Goal: Task Accomplishment & Management: Manage account settings

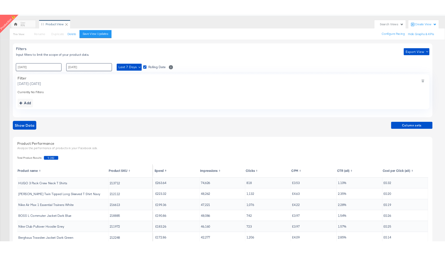
scroll to position [43, 0]
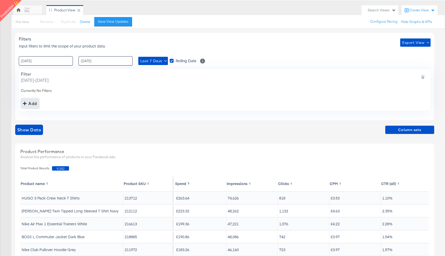
click at [32, 105] on div "Add" at bounding box center [30, 103] width 14 height 7
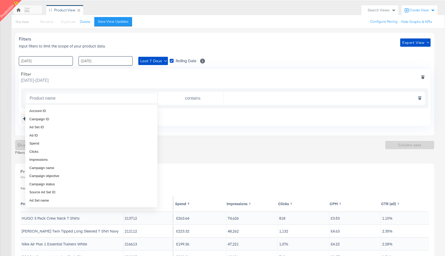
click at [59, 96] on input "Product name" at bounding box center [93, 98] width 130 height 11
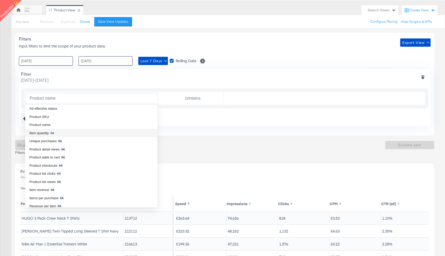
scroll to position [182, 0]
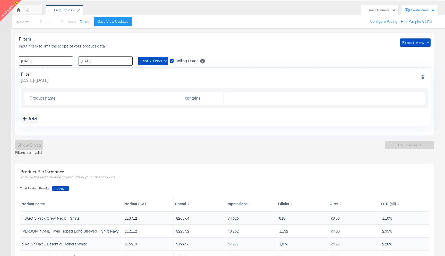
click at [223, 41] on div "Filters Input filters to limit the scope of your product data. Export View" at bounding box center [225, 42] width 412 height 12
click at [118, 97] on input "Product name" at bounding box center [93, 98] width 130 height 11
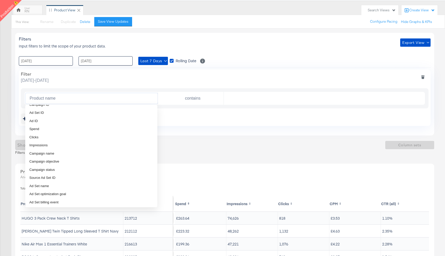
scroll to position [0, 0]
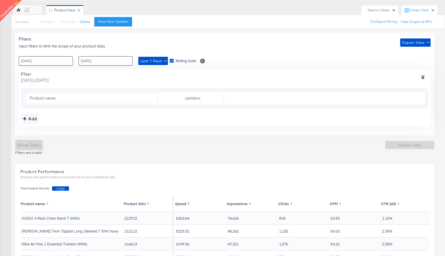
click at [238, 203] on th "Impressions" at bounding box center [253, 203] width 52 height 15
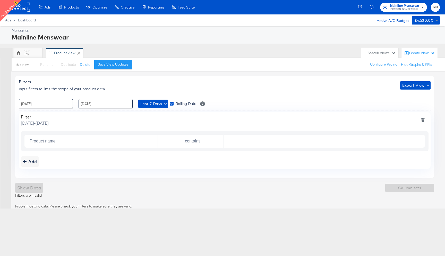
click at [435, 195] on span "×" at bounding box center [435, 195] width 2 height 6
click at [104, 140] on input "Product name" at bounding box center [93, 141] width 130 height 11
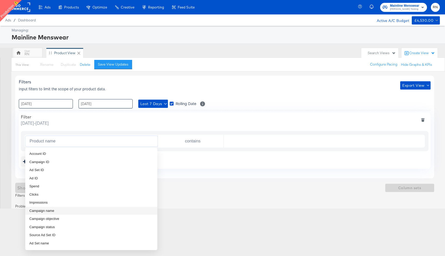
click at [70, 209] on li "Campaign name" at bounding box center [91, 210] width 132 height 8
type input "Campaign name"
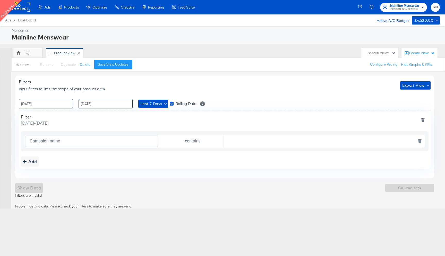
click at [240, 142] on input "text" at bounding box center [323, 141] width 199 height 11
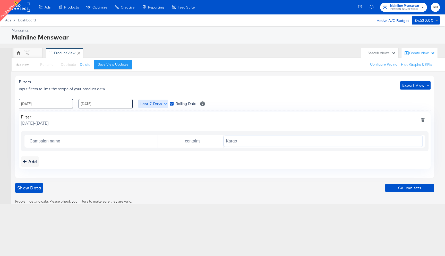
type input "Kargo"
click at [159, 105] on span "Last 7 Days" at bounding box center [153, 104] width 26 height 6
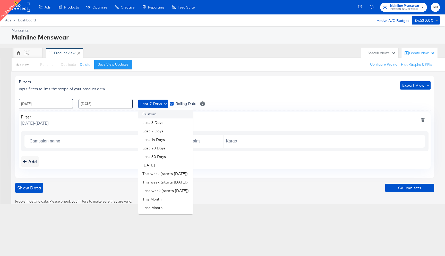
click at [160, 112] on li "Custom" at bounding box center [165, 114] width 55 height 9
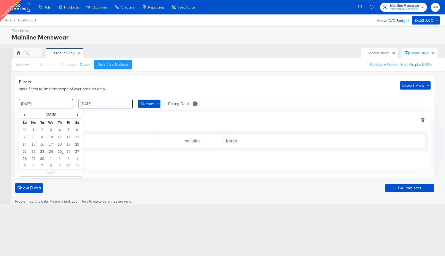
click at [59, 103] on input "18 / September / 2025" at bounding box center [46, 103] width 54 height 9
click at [59, 115] on th "September 2025" at bounding box center [51, 114] width 44 height 9
click at [30, 125] on td "Jan" at bounding box center [27, 125] width 15 height 13
click at [51, 130] on td "1" at bounding box center [51, 129] width 9 height 7
type input "01 / January / 2025 00:00"
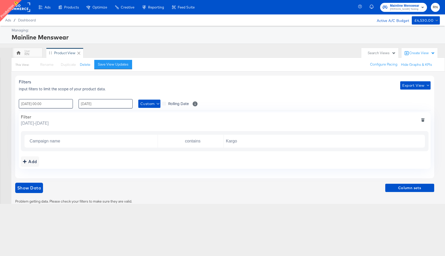
click at [146, 119] on div "Filter Wednesday, January 1 2025 - Wednesday, September 24 2025" at bounding box center [225, 120] width 408 height 12
click at [33, 188] on span "Show Data" at bounding box center [29, 187] width 24 height 7
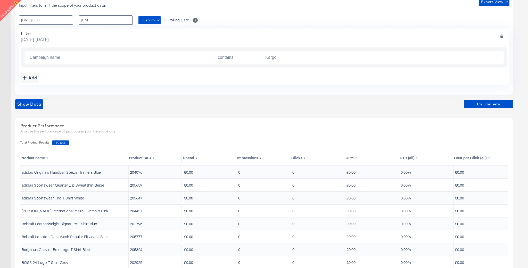
scroll to position [84, 0]
click at [249, 158] on th "Impressions" at bounding box center [264, 157] width 54 height 15
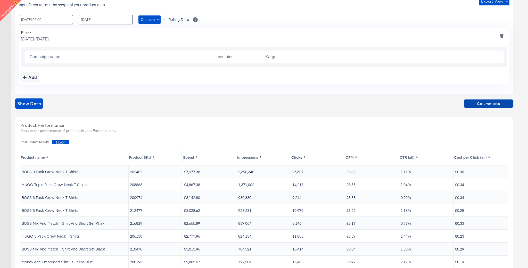
click at [485, 105] on span "Column sets" at bounding box center [488, 104] width 45 height 6
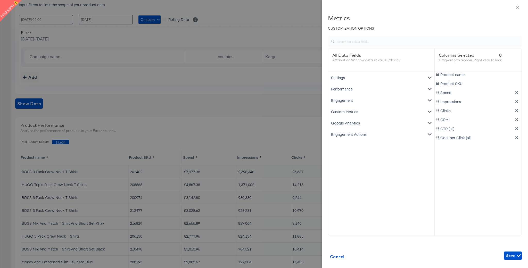
click at [399, 123] on div "Google Analytics" at bounding box center [381, 122] width 104 height 11
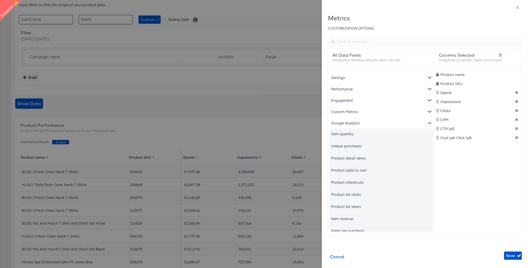
click at [355, 134] on div "Item quantity" at bounding box center [381, 134] width 104 height 10
click at [348, 136] on div "Item quantity" at bounding box center [342, 133] width 22 height 5
click at [348, 147] on div "Unique purchases" at bounding box center [346, 145] width 30 height 5
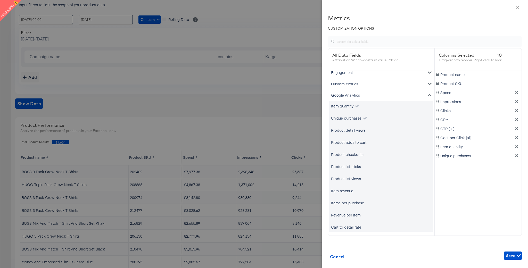
scroll to position [53, 0]
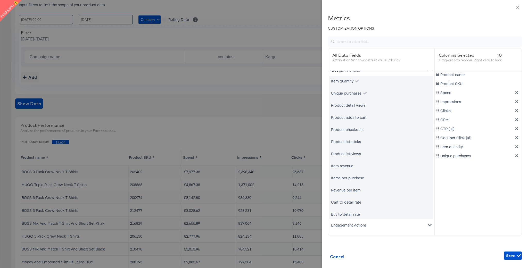
click at [349, 165] on div "Item revenue" at bounding box center [342, 165] width 22 height 5
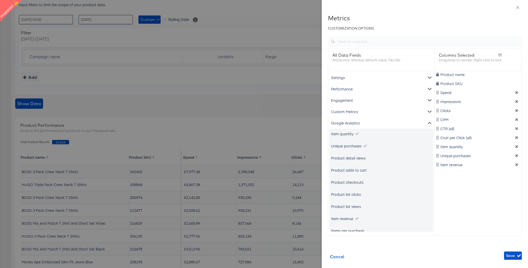
click at [360, 155] on div "Product detail views" at bounding box center [381, 158] width 104 height 10
click at [360, 159] on div "Product detail views" at bounding box center [348, 157] width 35 height 5
click at [350, 217] on div "Item revenue" at bounding box center [342, 218] width 22 height 5
click at [511, 257] on span "Save" at bounding box center [513, 256] width 14 height 6
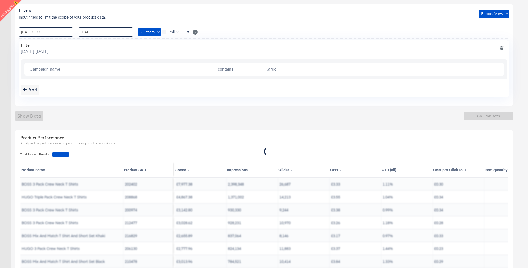
scroll to position [71, 0]
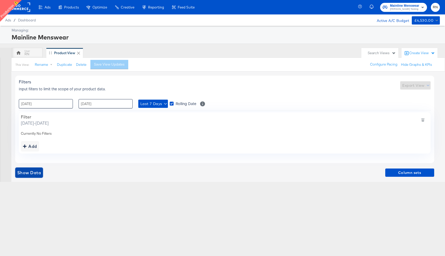
click at [39, 172] on span "Show Data" at bounding box center [29, 172] width 24 height 7
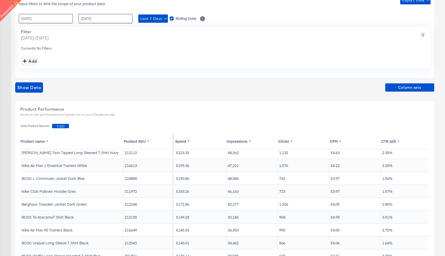
scroll to position [86, 0]
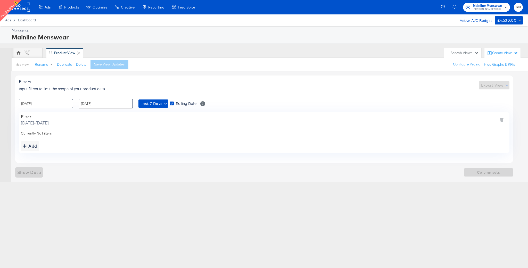
click at [55, 104] on input "18 / September / 2025" at bounding box center [46, 103] width 54 height 9
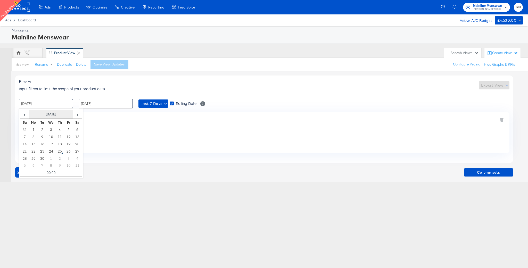
click at [52, 115] on th "September 2025" at bounding box center [51, 114] width 44 height 9
click at [52, 115] on th "2025" at bounding box center [50, 114] width 51 height 9
click at [61, 139] on td "2025" at bounding box center [58, 138] width 15 height 13
click at [31, 127] on td "Jan" at bounding box center [27, 125] width 15 height 13
click at [52, 129] on td "1" at bounding box center [51, 129] width 9 height 7
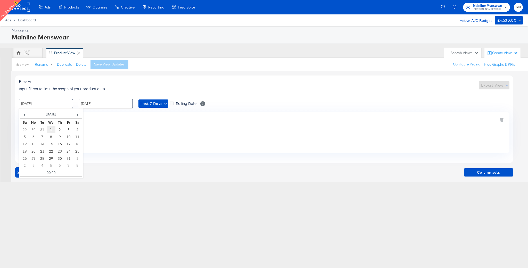
type input "01 / January / 2025 00:00"
click at [49, 114] on div "Filter" at bounding box center [35, 116] width 28 height 5
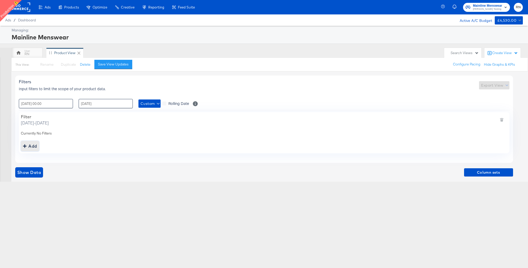
click at [36, 146] on div "Add" at bounding box center [30, 146] width 14 height 7
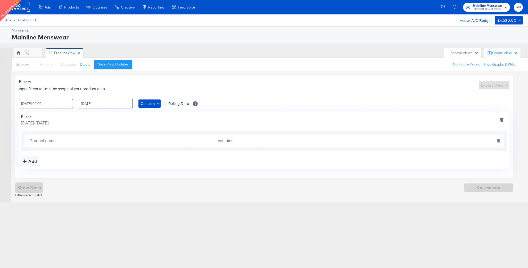
click at [69, 139] on input "Product name" at bounding box center [106, 141] width 156 height 11
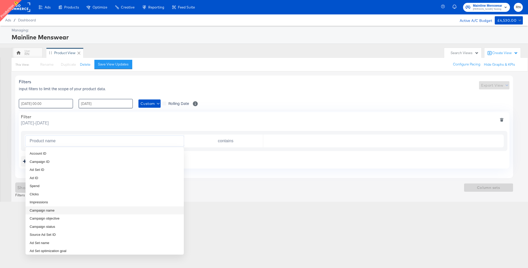
click at [58, 212] on li "Campaign name" at bounding box center [105, 210] width 158 height 8
type input "Campaign name"
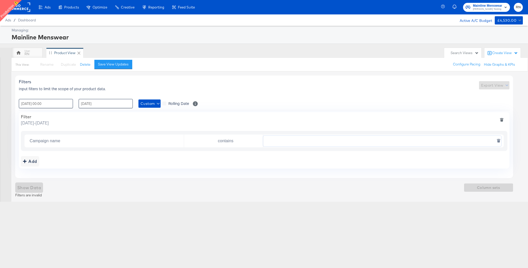
click at [299, 142] on input "text" at bounding box center [382, 141] width 238 height 11
type input "Kargo"
click at [38, 189] on span "Show Data" at bounding box center [29, 187] width 24 height 7
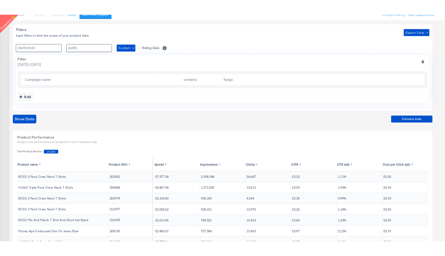
scroll to position [68, 0]
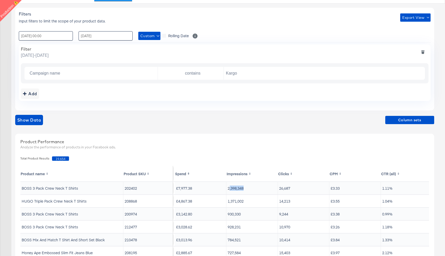
drag, startPoint x: 229, startPoint y: 185, endPoint x: 251, endPoint y: 186, distance: 21.9
click at [251, 186] on td "2,398,348" at bounding box center [253, 188] width 52 height 12
drag, startPoint x: 279, startPoint y: 186, endPoint x: 294, endPoint y: 186, distance: 15.0
click at [294, 186] on td "26,687" at bounding box center [304, 188] width 52 height 12
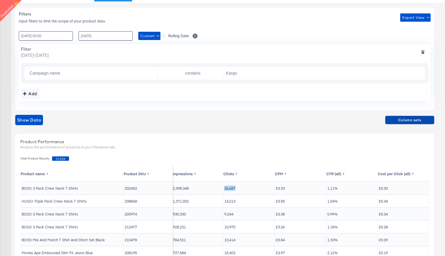
click at [405, 121] on span "Column sets" at bounding box center [410, 120] width 45 height 6
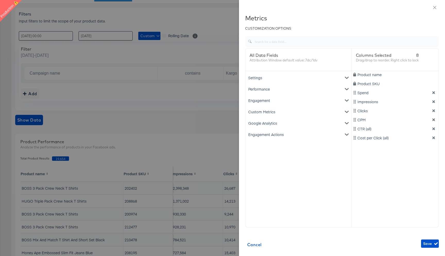
click at [285, 123] on div "Google Analytics" at bounding box center [299, 122] width 104 height 11
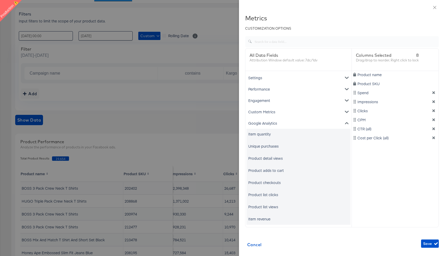
click at [264, 134] on div "Item quantity" at bounding box center [260, 133] width 22 height 5
click at [264, 146] on div "Unique purchases" at bounding box center [264, 145] width 30 height 5
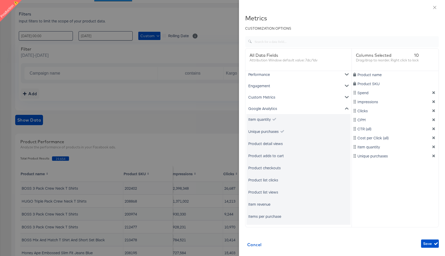
click at [267, 205] on div "Item revenue" at bounding box center [260, 203] width 22 height 5
click at [430, 244] on span "Save" at bounding box center [431, 243] width 14 height 6
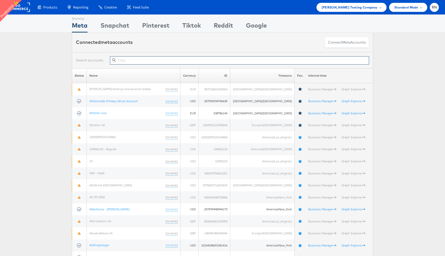
paste input "27213418"
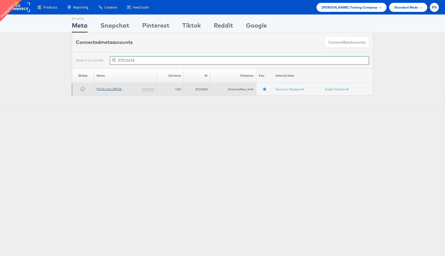
type input "27213418"
click at [113, 90] on link "Finish Line Official" at bounding box center [109, 89] width 25 height 4
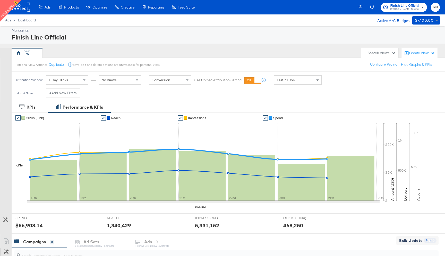
click at [418, 53] on div "Create View" at bounding box center [423, 53] width 26 height 5
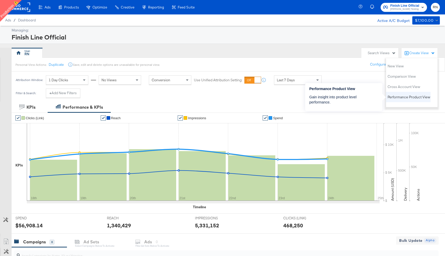
click at [407, 95] on span "Performance Product View" at bounding box center [409, 97] width 43 height 5
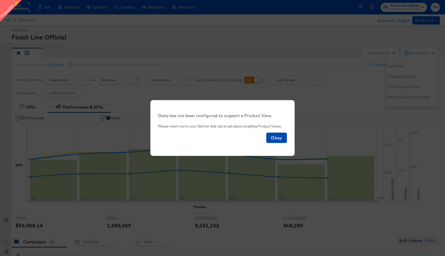
click at [277, 139] on span "Okay" at bounding box center [277, 137] width 16 height 7
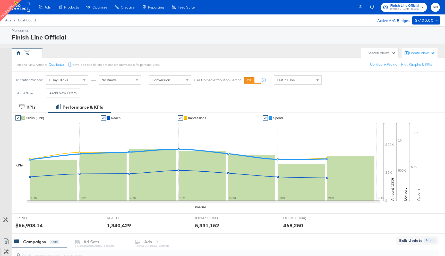
click at [417, 51] on div "Create View" at bounding box center [423, 53] width 26 height 5
click at [405, 98] on span "Performance Product View" at bounding box center [409, 97] width 43 height 5
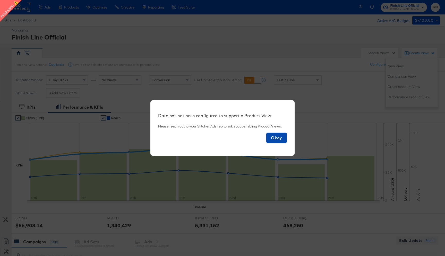
click at [280, 138] on span "Okay" at bounding box center [277, 137] width 16 height 7
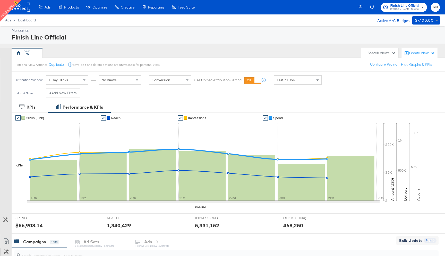
click at [23, 6] on rect at bounding box center [18, 7] width 24 height 9
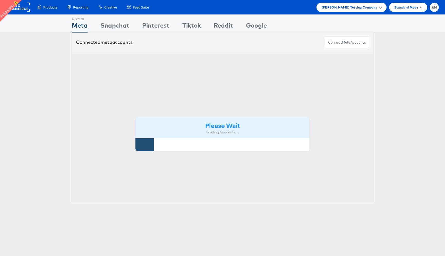
click at [360, 6] on span "[PERSON_NAME] Testing Company" at bounding box center [350, 7] width 56 height 5
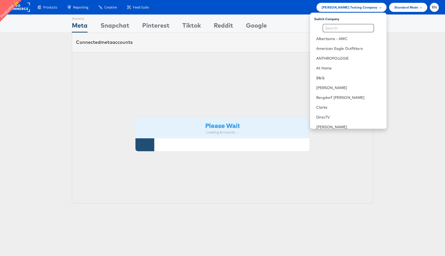
click at [348, 29] on input "text" at bounding box center [348, 28] width 51 height 8
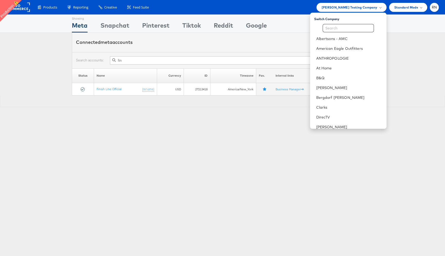
type input "fin"
click at [345, 29] on input "text" at bounding box center [348, 28] width 51 height 8
type input "fi"
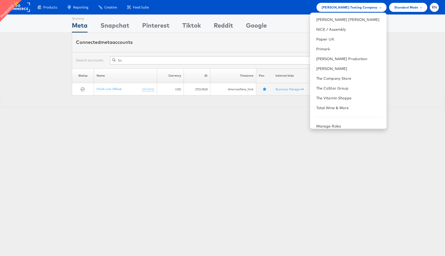
scroll to position [308, 0]
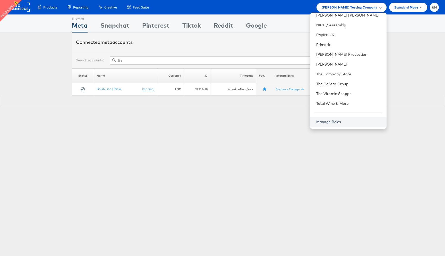
click at [338, 121] on link "Manage Roles" at bounding box center [329, 121] width 25 height 5
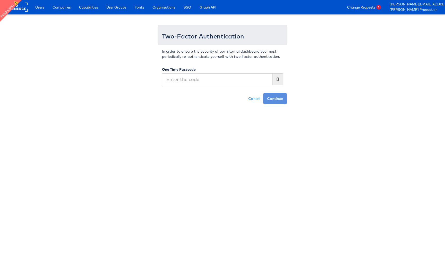
click at [209, 81] on input "text" at bounding box center [217, 79] width 111 height 12
type input "269133"
click at [263, 93] on button "Continue" at bounding box center [275, 98] width 24 height 11
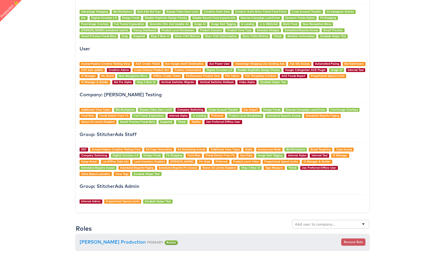
scroll to position [511, 0]
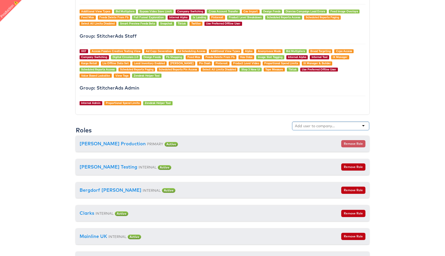
click at [315, 125] on input "text" at bounding box center [315, 125] width 41 height 5
type input "fini"
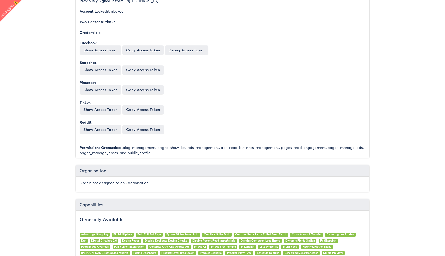
scroll to position [0, 0]
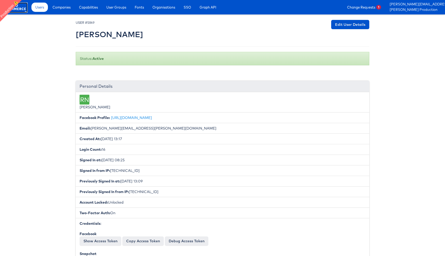
click at [16, 10] on rect at bounding box center [16, 7] width 24 height 9
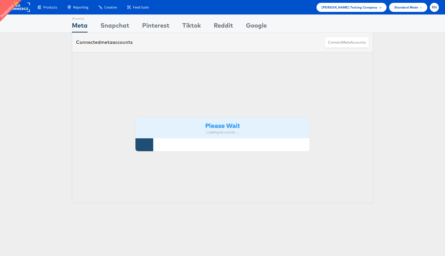
click at [358, 7] on span "[PERSON_NAME] Testing Company" at bounding box center [350, 7] width 56 height 5
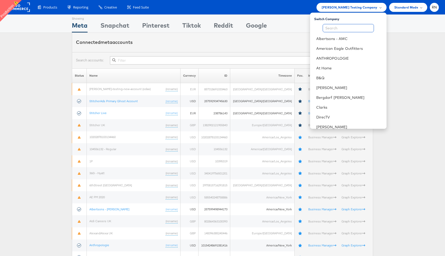
click at [343, 30] on input "text" at bounding box center [348, 28] width 51 height 8
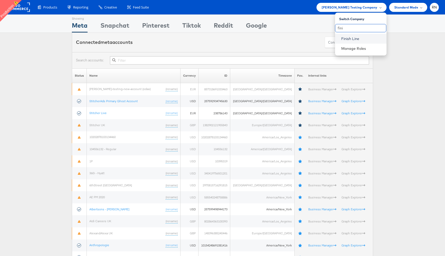
type input "fini"
click at [343, 38] on link "Finish Line" at bounding box center [362, 38] width 41 height 5
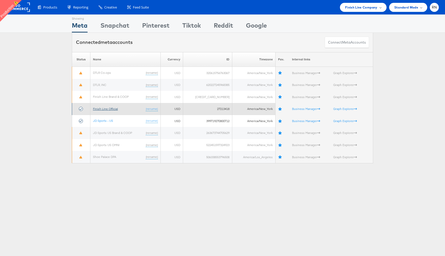
click at [108, 109] on link "Finish Line Official" at bounding box center [105, 109] width 25 height 4
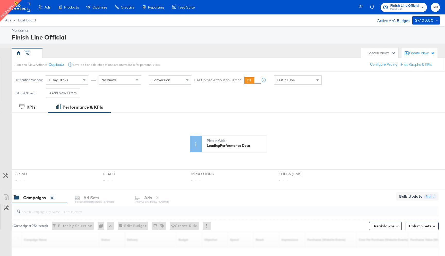
click at [413, 53] on div "Create View" at bounding box center [423, 53] width 26 height 5
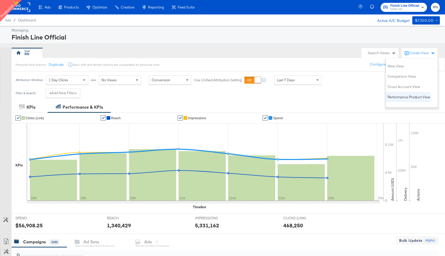
click at [400, 97] on span "Performance Product View" at bounding box center [409, 97] width 43 height 5
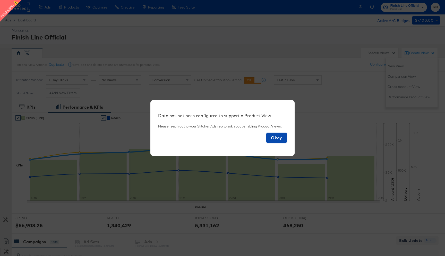
click at [282, 138] on span "Okay" at bounding box center [277, 137] width 16 height 7
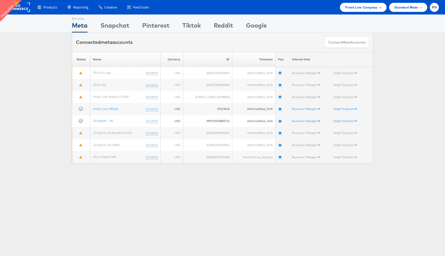
click at [352, 7] on span "Finish Line Company" at bounding box center [361, 7] width 32 height 5
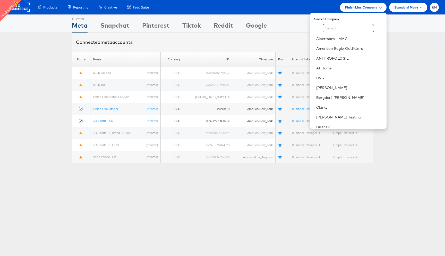
click at [356, 7] on span "Finish Line Company" at bounding box center [361, 7] width 32 height 5
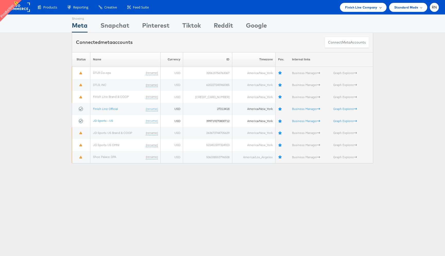
click at [354, 9] on span "Finish Line Company" at bounding box center [361, 7] width 32 height 5
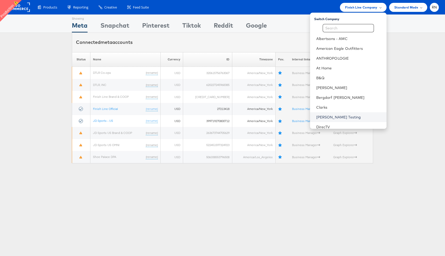
click at [336, 117] on link "[PERSON_NAME] Testing" at bounding box center [350, 116] width 66 height 5
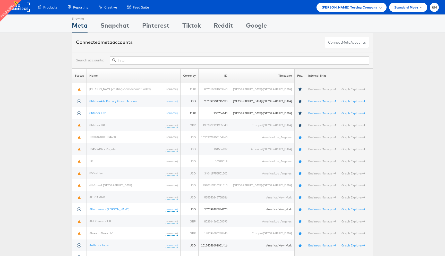
click at [199, 60] on input "text" at bounding box center [239, 60] width 259 height 8
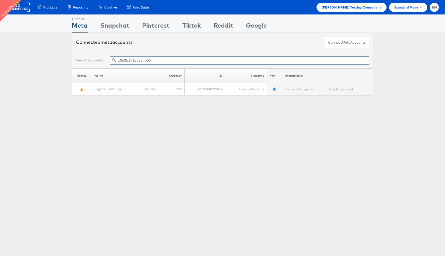
click at [145, 59] on input "1063519103724566" at bounding box center [239, 60] width 259 height 8
paste input "353974728379251"
type input "353974728379251"
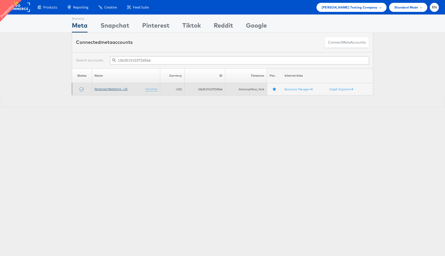
type input "1063519103724566"
click at [113, 89] on link "Regional Marketing - US" at bounding box center [111, 89] width 33 height 4
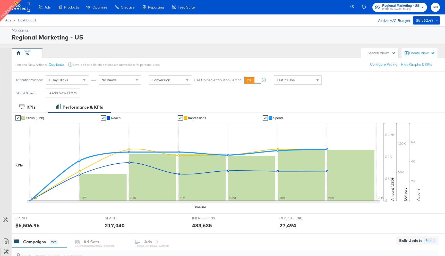
click at [427, 51] on div "Create View" at bounding box center [423, 53] width 26 height 5
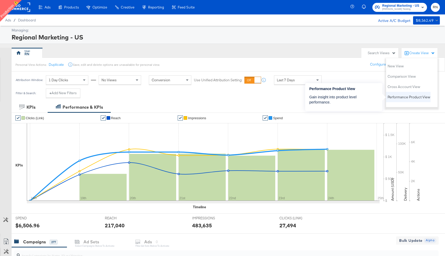
click at [412, 97] on span "Performance Product View" at bounding box center [409, 97] width 43 height 5
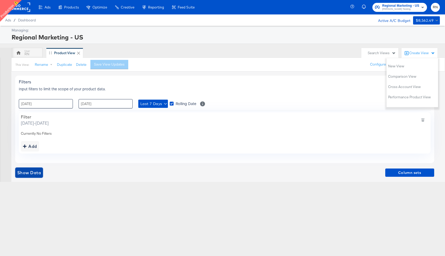
click at [36, 172] on span "Show Data" at bounding box center [29, 172] width 24 height 7
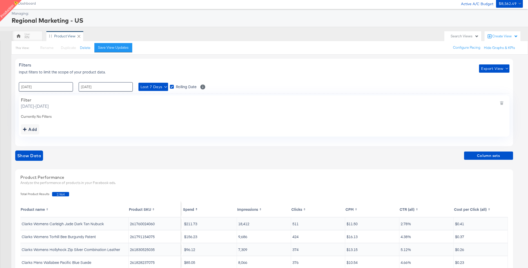
scroll to position [17, 0]
click at [445, 155] on span "Column sets" at bounding box center [488, 155] width 45 height 6
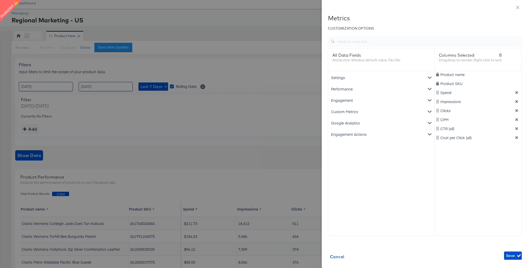
click at [385, 119] on div "Google Analytics" at bounding box center [381, 122] width 104 height 11
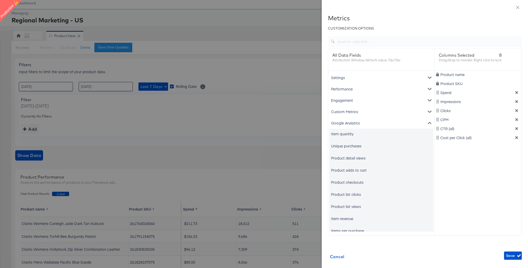
click at [351, 135] on div "Item quantity" at bounding box center [342, 133] width 22 height 5
click at [351, 146] on div "Unique purchases" at bounding box center [346, 145] width 30 height 5
click at [349, 217] on div "Item revenue" at bounding box center [342, 218] width 22 height 5
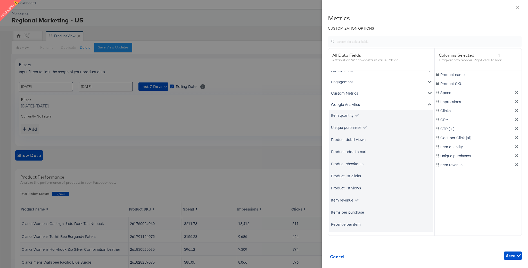
scroll to position [21, 0]
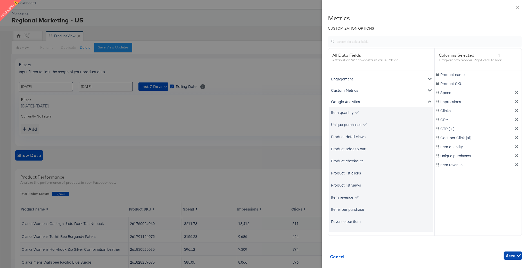
click at [445, 255] on span "Save" at bounding box center [513, 256] width 14 height 6
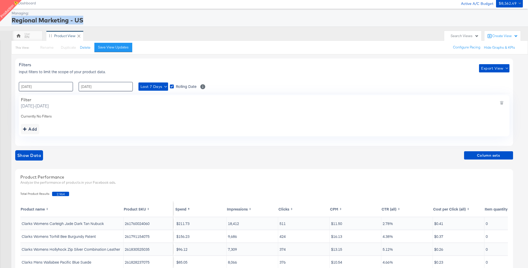
drag, startPoint x: 12, startPoint y: 20, endPoint x: 88, endPoint y: 20, distance: 76.6
click at [88, 20] on div "Regional Marketing - US" at bounding box center [267, 20] width 510 height 9
copy div "Regional Marketing - US"
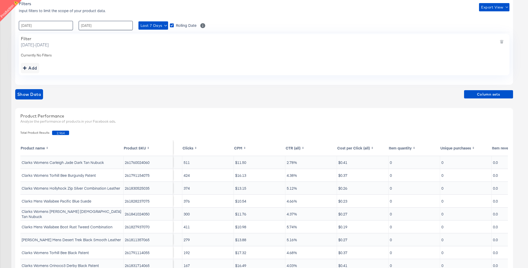
scroll to position [0, 131]
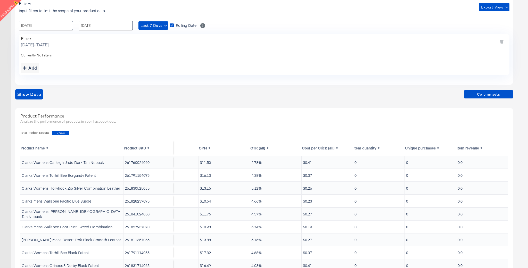
click at [373, 149] on th "Item quantity" at bounding box center [379, 147] width 52 height 15
click at [445, 94] on span "Column sets" at bounding box center [488, 94] width 45 height 6
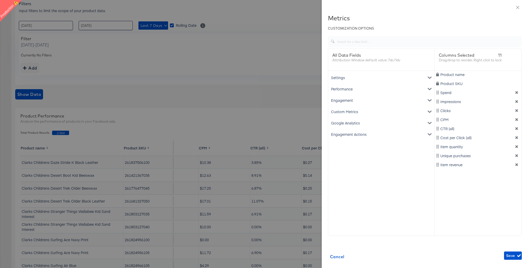
click at [364, 104] on div "Engagement" at bounding box center [381, 100] width 104 height 11
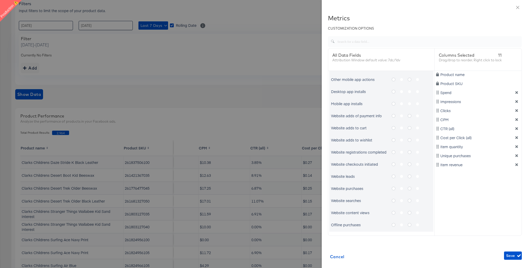
scroll to position [266, 0]
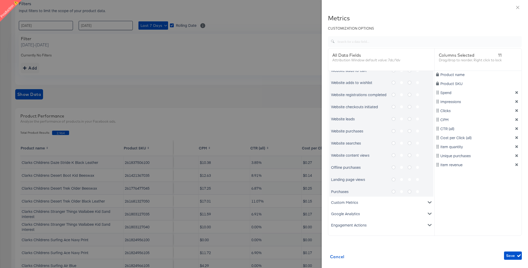
click at [411, 179] on label "metrics-list" at bounding box center [412, 179] width 8 height 6
click at [416, 180] on label "metrics-list" at bounding box center [420, 179] width 8 height 6
click at [401, 179] on label "metrics-list" at bounding box center [404, 179] width 8 height 6
click at [393, 179] on icon "metrics-list" at bounding box center [394, 179] width 4 height 4
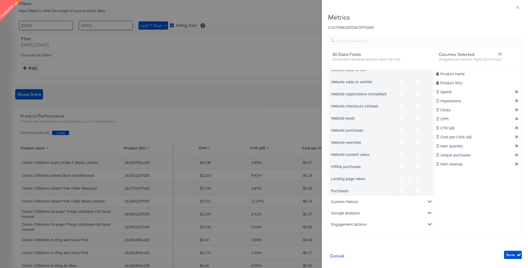
click at [0, 0] on input "metrics-list" at bounding box center [0, 0] width 0 height 0
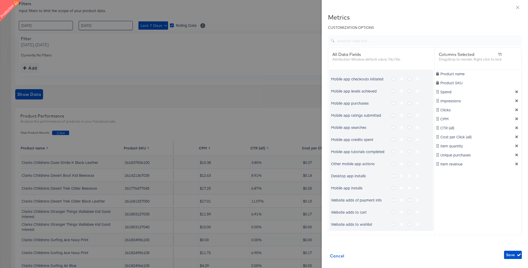
scroll to position [0, 0]
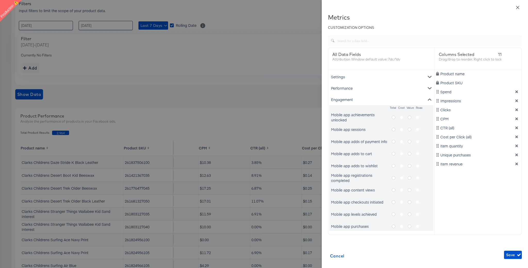
click at [445, 7] on icon "close" at bounding box center [518, 7] width 4 height 4
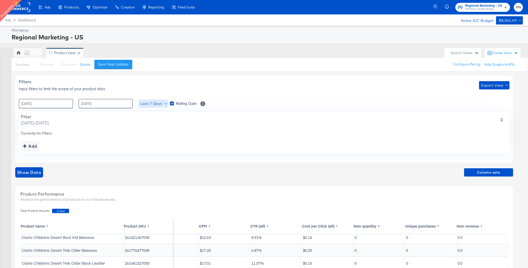
click at [154, 105] on span "Last 7 Days" at bounding box center [153, 104] width 26 height 6
click at [160, 112] on div "Filters Input filters to limit the scope of your product data. Export View : 18…" at bounding box center [264, 119] width 498 height 87
click at [160, 105] on span "Last 7 Days" at bounding box center [153, 104] width 26 height 6
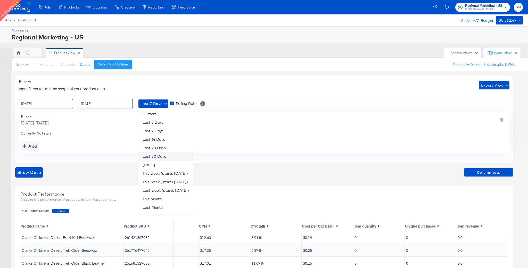
click at [164, 154] on li "Last 30 Days" at bounding box center [165, 156] width 55 height 9
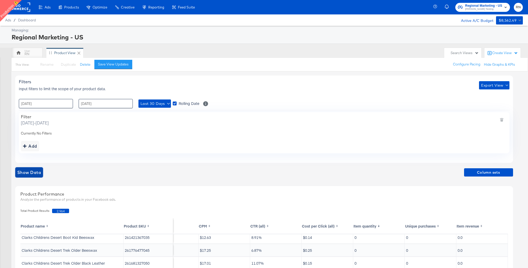
click at [25, 173] on span "Show Data" at bounding box center [29, 172] width 24 height 7
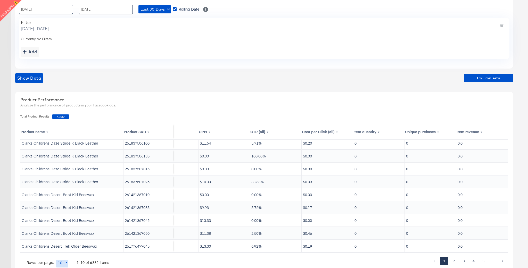
scroll to position [112, 0]
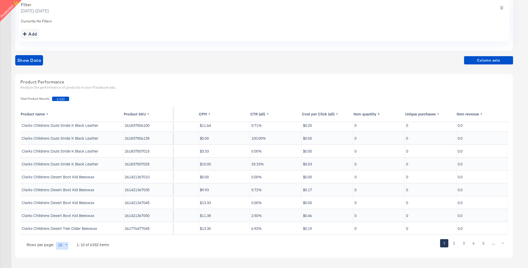
click at [377, 114] on th "Item quantity" at bounding box center [379, 113] width 52 height 15
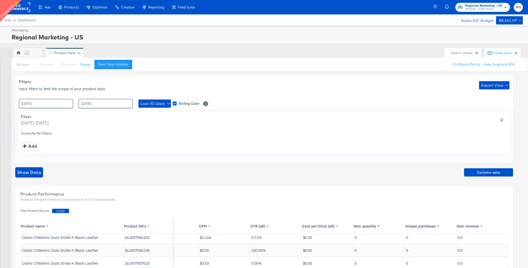
click at [24, 10] on rect at bounding box center [18, 7] width 24 height 9
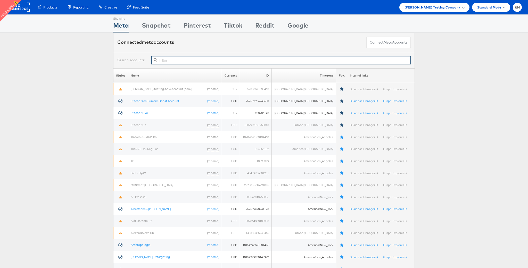
click at [163, 60] on input "text" at bounding box center [280, 60] width 259 height 8
paste input "223898091642794"
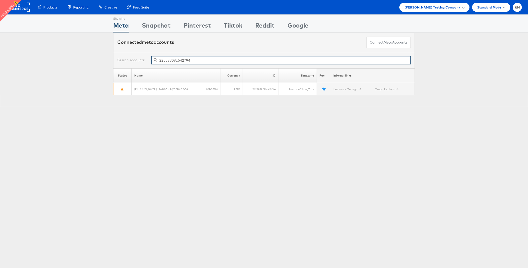
paste input "368852893985312"
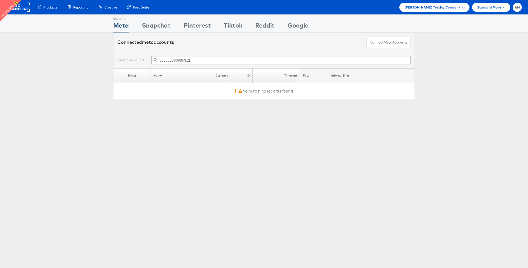
click at [160, 60] on span at bounding box center [155, 60] width 9 height 7
click at [160, 61] on input "368852893985312" at bounding box center [280, 60] width 259 height 8
type input "368852893985312"
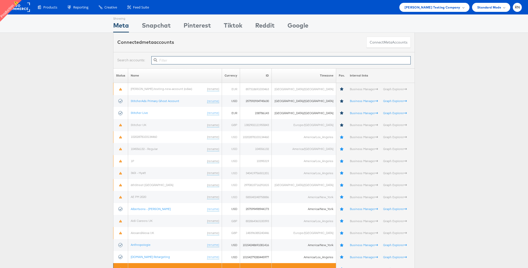
paste input "10154279280445977"
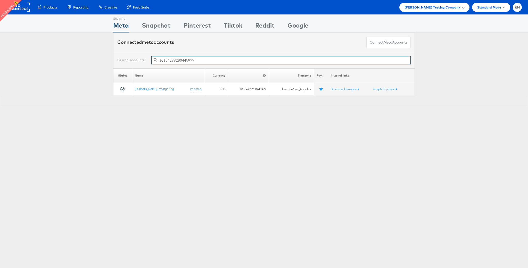
click at [188, 60] on input "10154279280445977" at bounding box center [280, 60] width 259 height 8
paste input "402750980545081"
type input "402750980545081"
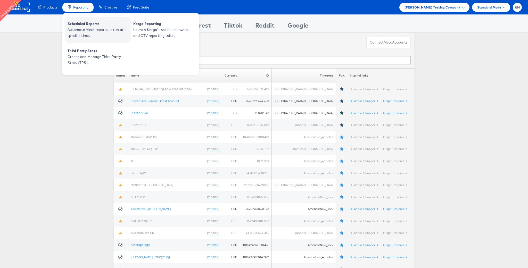
click at [89, 31] on span "Automate Meta reports to run at a specific time." at bounding box center [99, 33] width 62 height 12
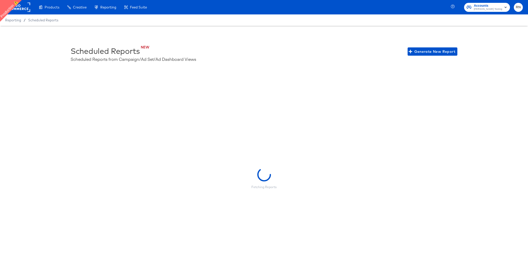
click at [25, 10] on rect at bounding box center [18, 7] width 24 height 9
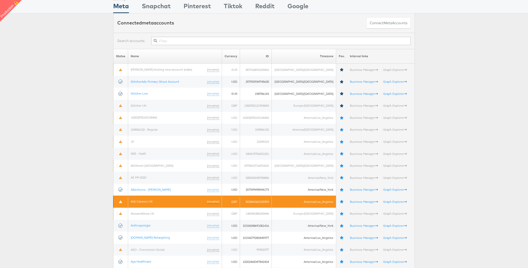
scroll to position [27, 0]
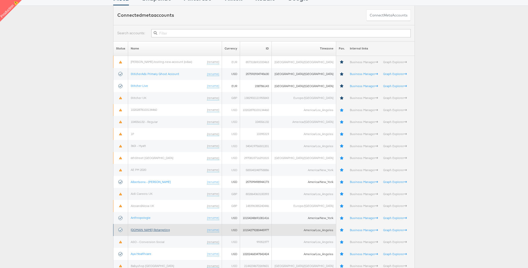
click at [161, 229] on link "[DOMAIN_NAME] Retargeting" at bounding box center [150, 230] width 39 height 4
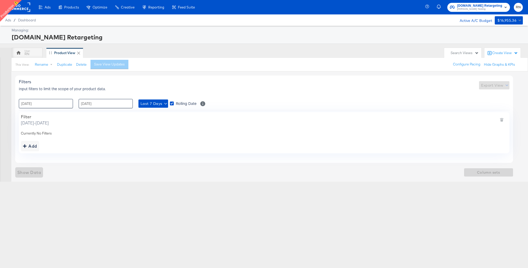
click at [0, 0] on div "Automate Meta reports to run at a specific time." at bounding box center [0, 0] width 0 height 0
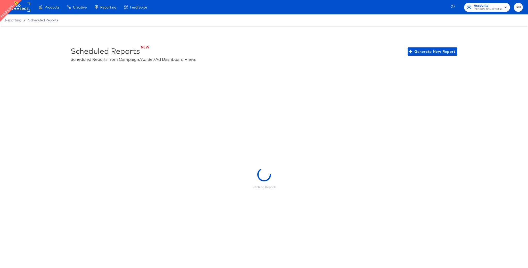
click at [22, 5] on rect at bounding box center [18, 7] width 24 height 9
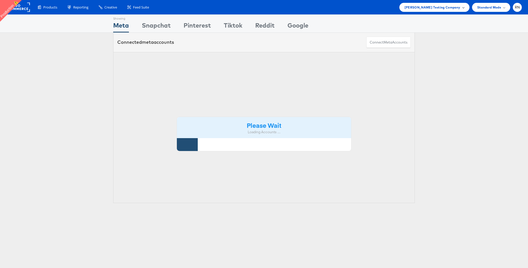
click at [453, 11] on div "[PERSON_NAME] Testing Company" at bounding box center [434, 7] width 70 height 9
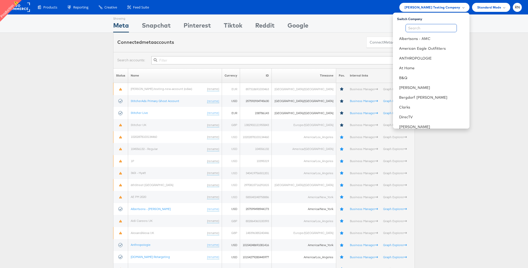
click at [421, 28] on input "text" at bounding box center [431, 28] width 51 height 8
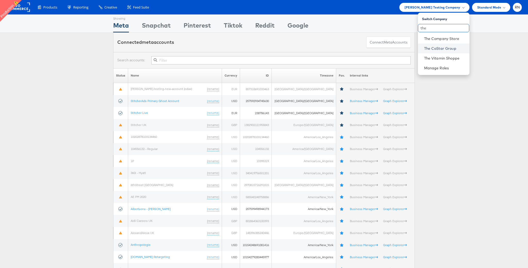
type input "the"
click at [440, 46] on link "The CoStar Group" at bounding box center [444, 48] width 41 height 5
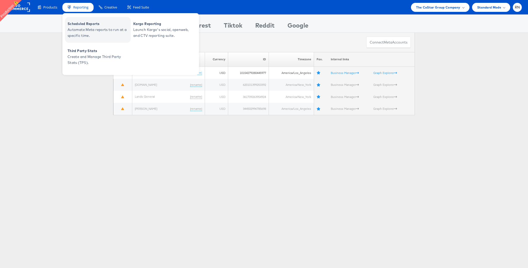
click at [83, 25] on span "Scheduled Reports" at bounding box center [99, 24] width 62 height 6
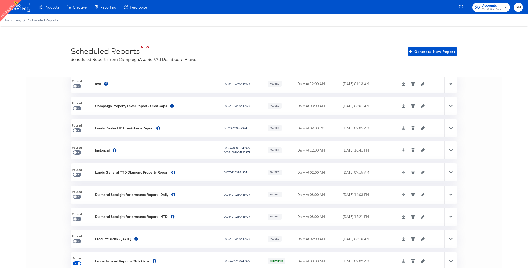
scroll to position [11, 0]
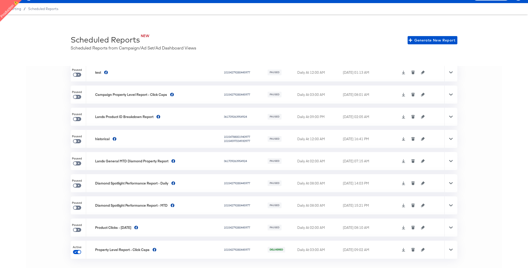
click at [424, 250] on icon "button" at bounding box center [423, 250] width 4 height 4
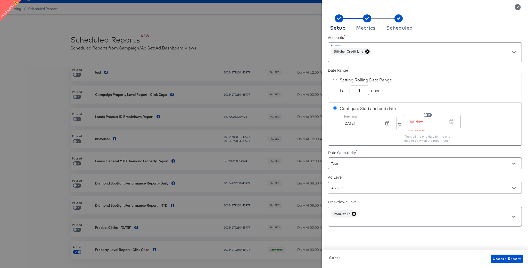
click at [517, 7] on icon "Close" at bounding box center [518, 7] width 6 height 6
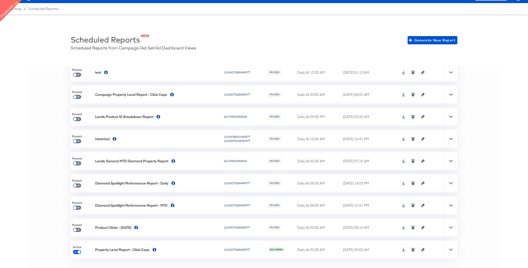
click at [405, 249] on icon at bounding box center [404, 250] width 4 height 4
click at [422, 251] on icon "button" at bounding box center [423, 250] width 4 height 4
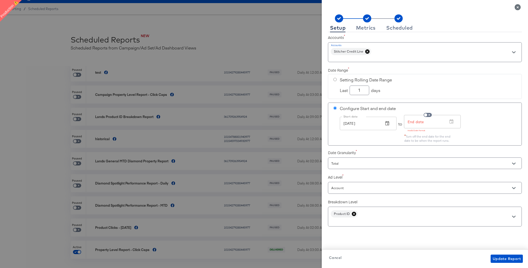
click at [426, 54] on div "Stitcher Credit Line" at bounding box center [425, 52] width 194 height 20
click at [515, 52] on icon "Open" at bounding box center [514, 52] width 4 height 2
click at [518, 7] on icon "Close" at bounding box center [518, 7] width 6 height 6
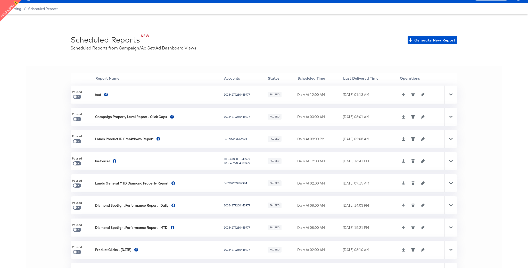
scroll to position [0, 0]
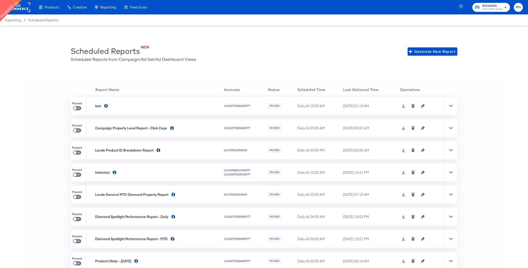
click at [20, 9] on rect at bounding box center [18, 7] width 24 height 9
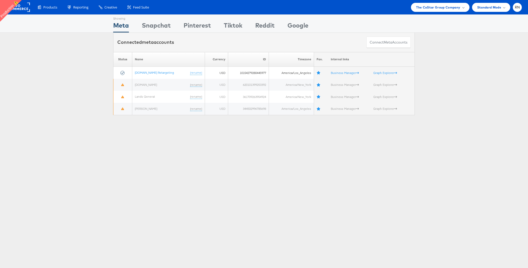
click at [24, 7] on rect at bounding box center [18, 7] width 24 height 9
click at [441, 10] on div "The CoStar Group Company" at bounding box center [440, 7] width 58 height 9
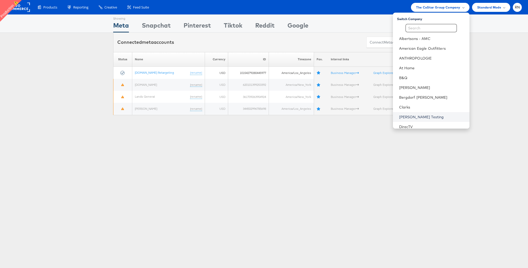
click at [413, 118] on link "[PERSON_NAME] Testing" at bounding box center [432, 116] width 66 height 5
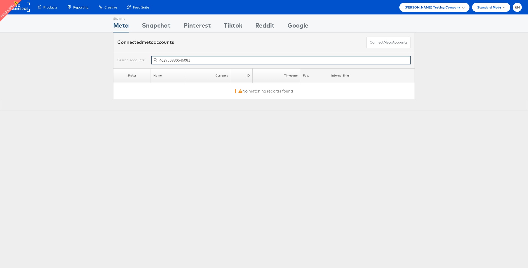
paste input "1409800726433554"
type input "1409800726433554"
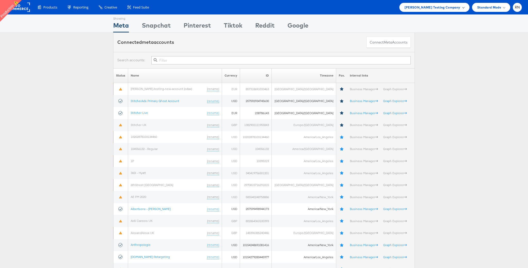
click at [424, 9] on span "[PERSON_NAME] Testing Company" at bounding box center [432, 7] width 56 height 5
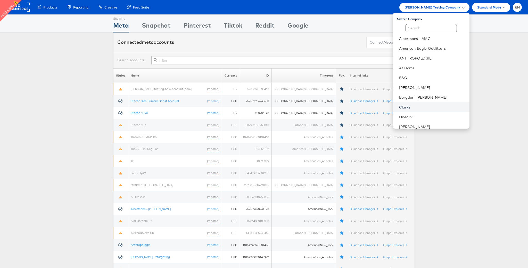
click at [411, 105] on link "Clarks" at bounding box center [432, 107] width 66 height 5
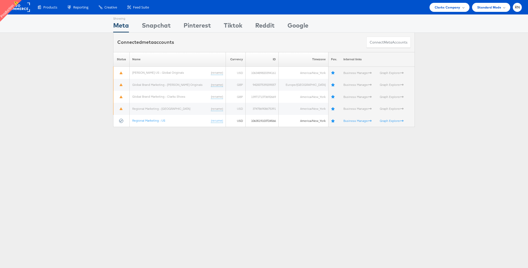
click at [212, 190] on div "Showing Meta Showing [GEOGRAPHIC_DATA] Showing Pinterest Showing Tiktok Showing…" at bounding box center [264, 143] width 528 height 258
click at [449, 9] on span "Clarks Company" at bounding box center [448, 7] width 26 height 5
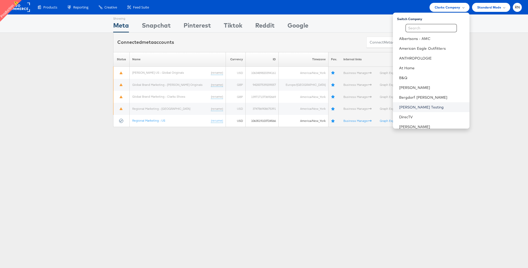
click at [431, 107] on link "[PERSON_NAME] Testing" at bounding box center [432, 107] width 66 height 5
